Goal: Information Seeking & Learning: Learn about a topic

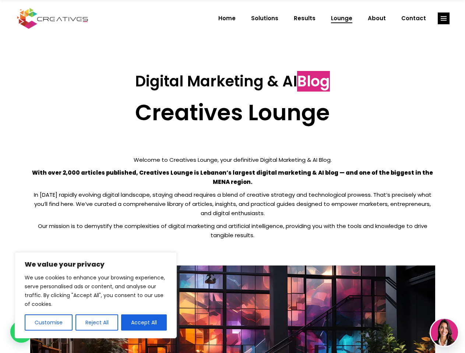
click at [232, 177] on p "With over 2,000 articles published, Creatives Lounge is Lebanon’s largest digit…" at bounding box center [232, 177] width 405 height 18
click at [48, 323] on button "Customise" at bounding box center [49, 322] width 48 height 16
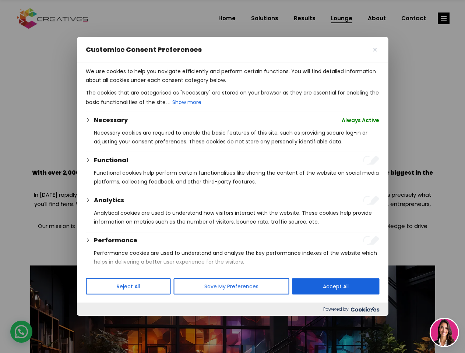
click at [96, 323] on div at bounding box center [232, 176] width 465 height 353
click at [144, 85] on p "We use cookies to help you navigate efficiently and perform certain functions. …" at bounding box center [232, 76] width 293 height 18
click at [443, 18] on div at bounding box center [232, 176] width 465 height 353
click at [444, 333] on img at bounding box center [443, 332] width 27 height 27
